Goal: Task Accomplishment & Management: Use online tool/utility

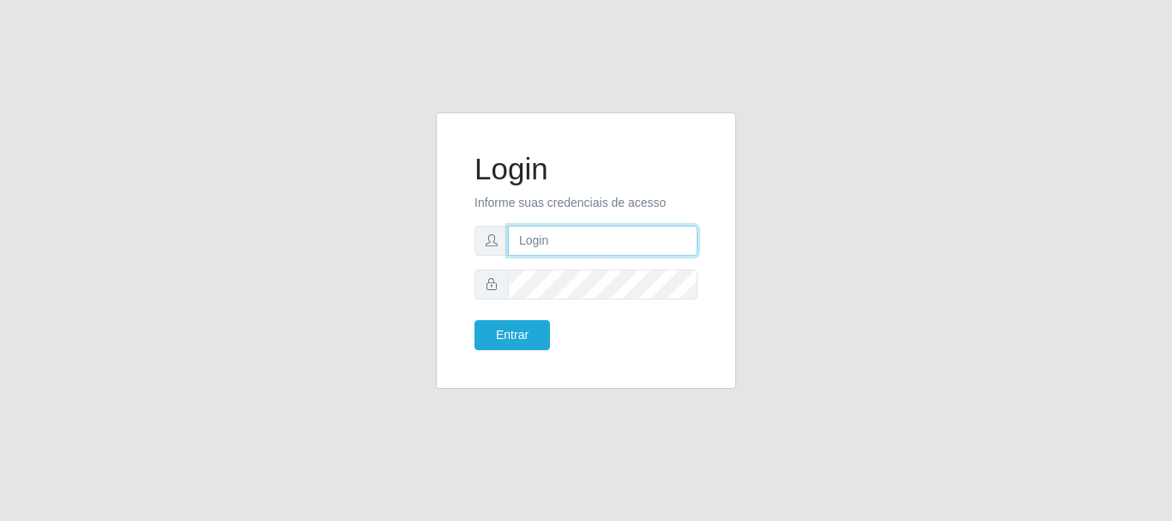
click at [545, 245] on input "text" at bounding box center [603, 241] width 190 height 30
type input "analucia@cestao"
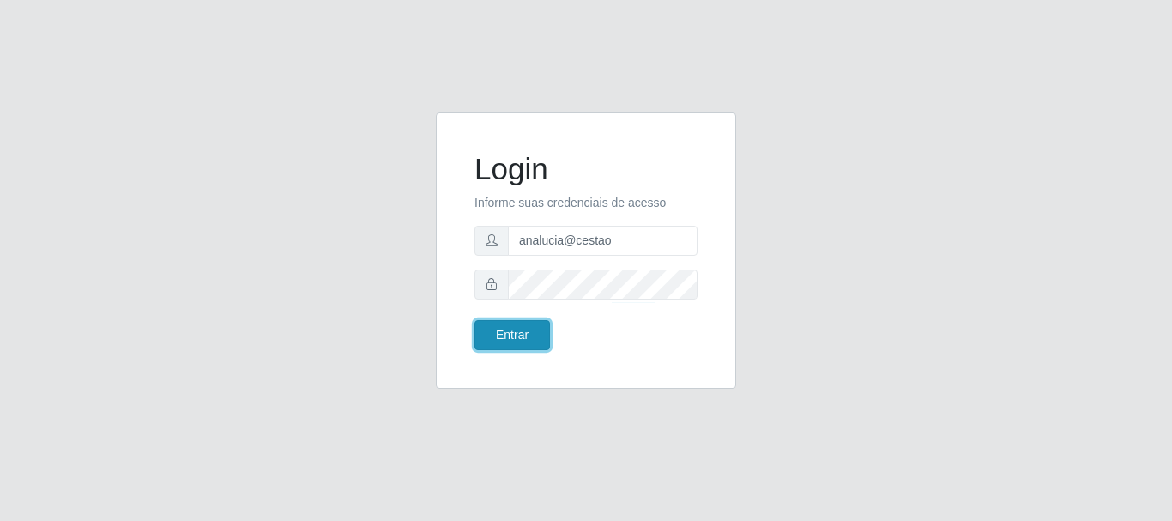
click at [516, 333] on button "Entrar" at bounding box center [511, 335] width 75 height 30
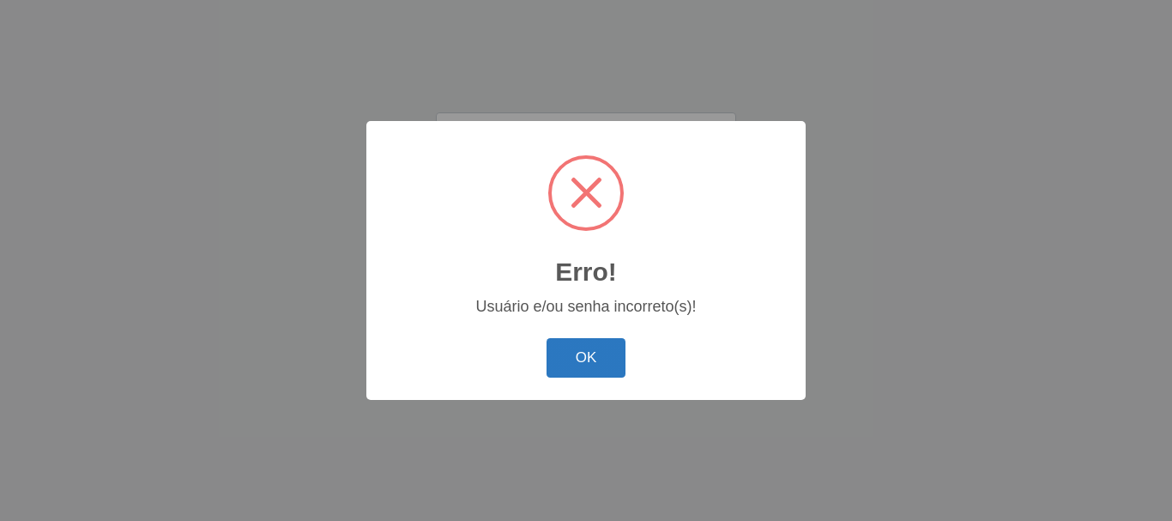
click at [565, 351] on button "OK" at bounding box center [586, 358] width 80 height 40
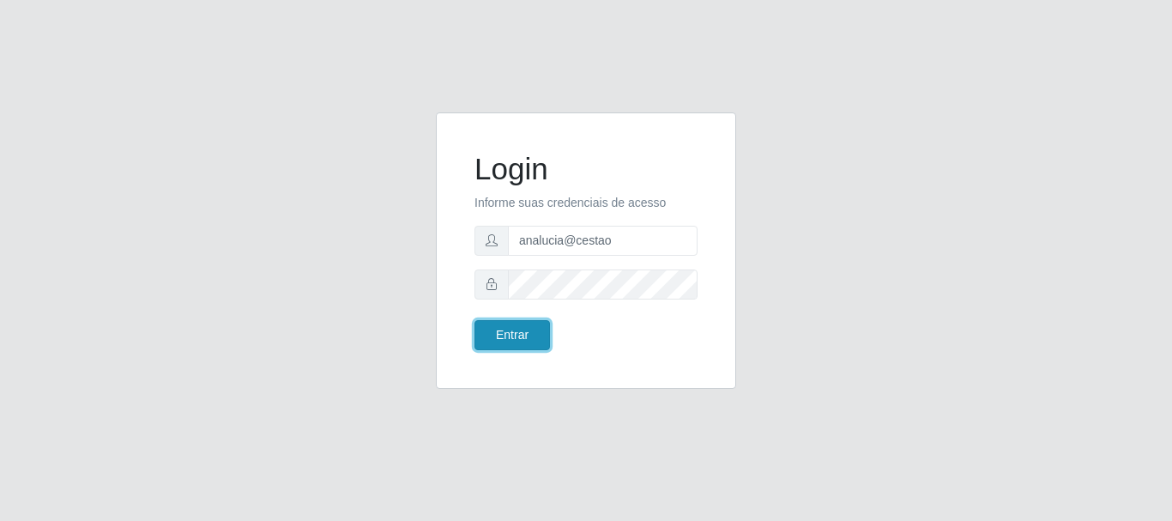
click at [530, 336] on button "Entrar" at bounding box center [511, 335] width 75 height 30
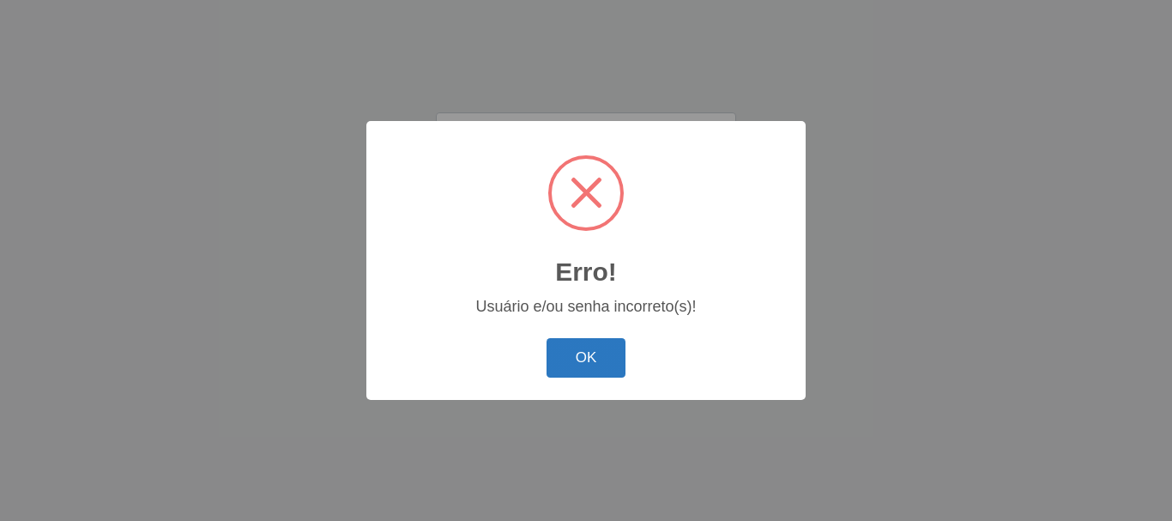
click at [585, 366] on button "OK" at bounding box center [586, 358] width 80 height 40
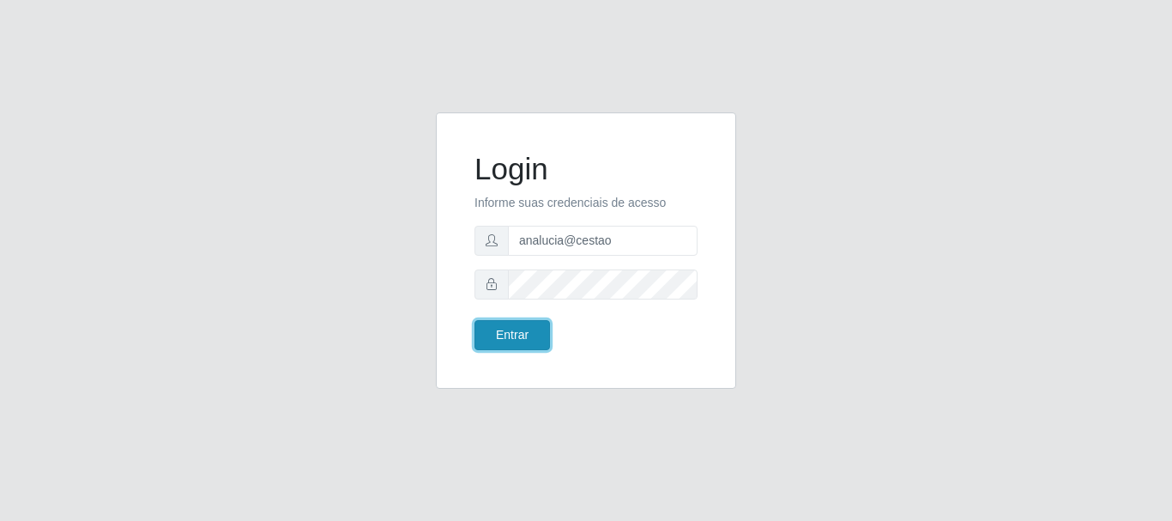
click at [504, 323] on button "Entrar" at bounding box center [511, 335] width 75 height 30
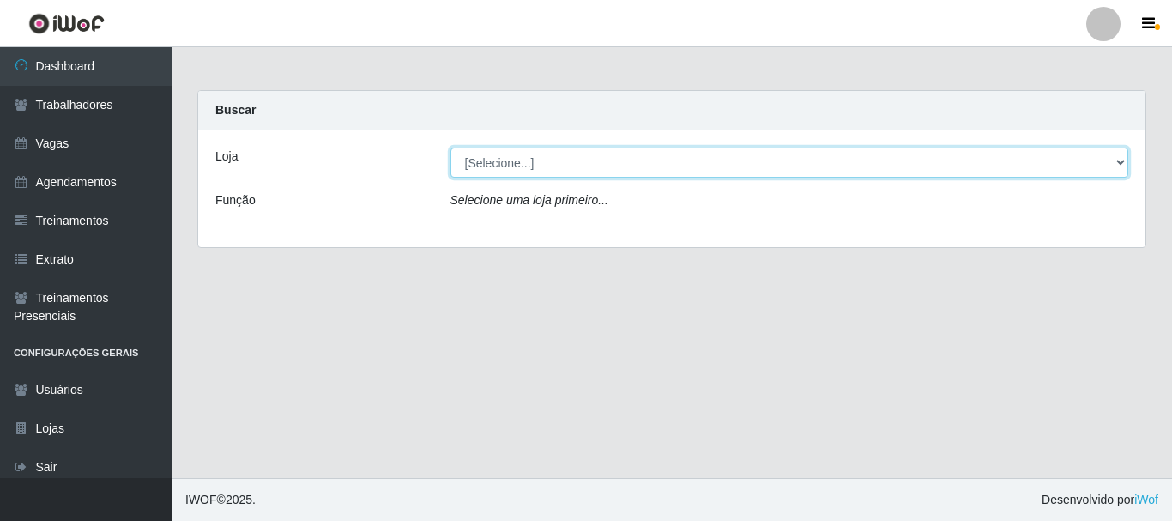
click at [1120, 159] on select "[Selecione...] O Cestão - Geisel" at bounding box center [789, 163] width 679 height 30
select select "224"
click at [450, 148] on select "[Selecione...] O Cestão - Geisel" at bounding box center [789, 163] width 679 height 30
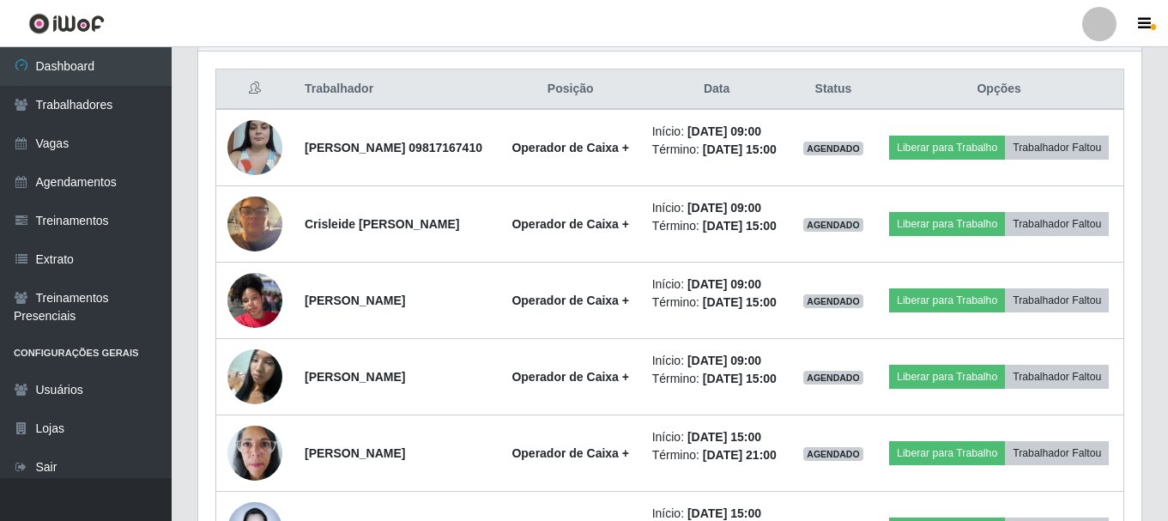
scroll to position [601, 0]
